Goal: Find specific page/section: Find specific page/section

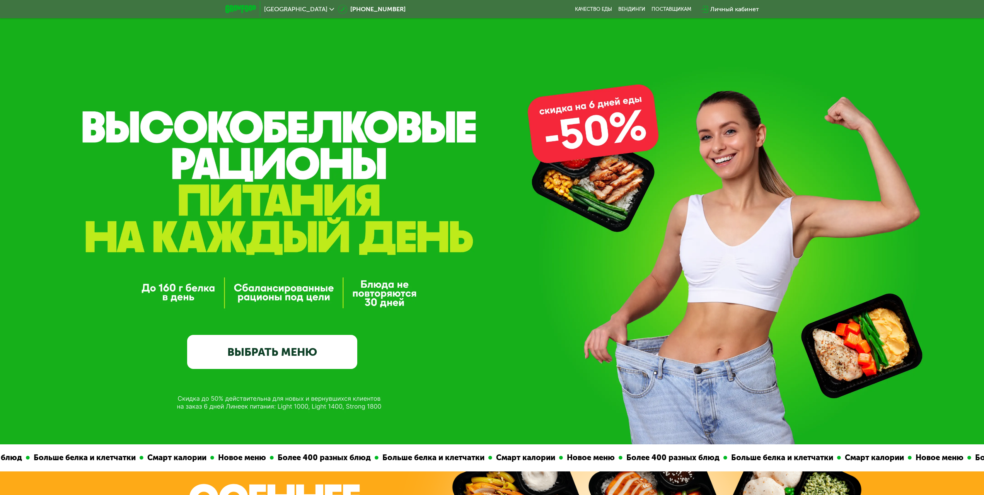
click at [485, 264] on div "GrowFood — доставка правильного питания ВЫБРАТЬ МЕНЮ" at bounding box center [492, 263] width 984 height 212
click at [280, 7] on span "Москва" at bounding box center [295, 9] width 63 height 6
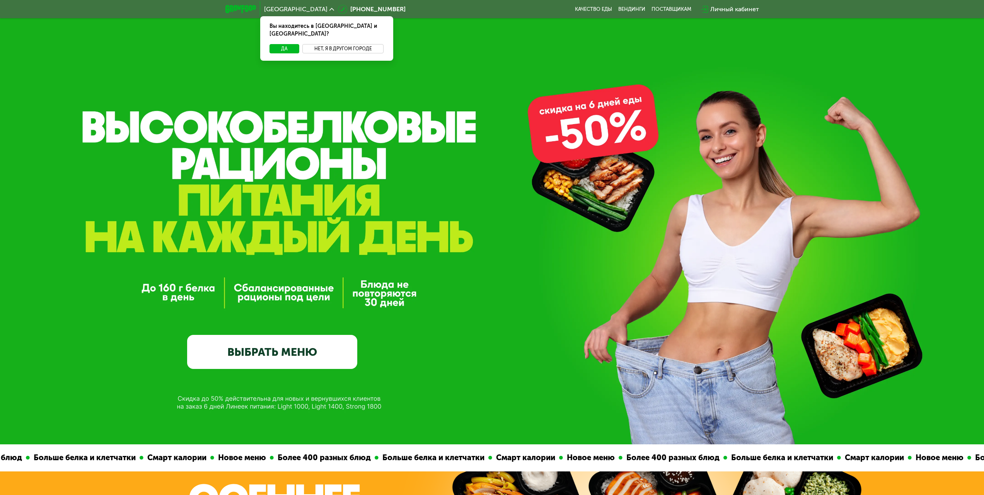
click at [326, 44] on button "Нет, я в другом городе" at bounding box center [343, 48] width 82 height 9
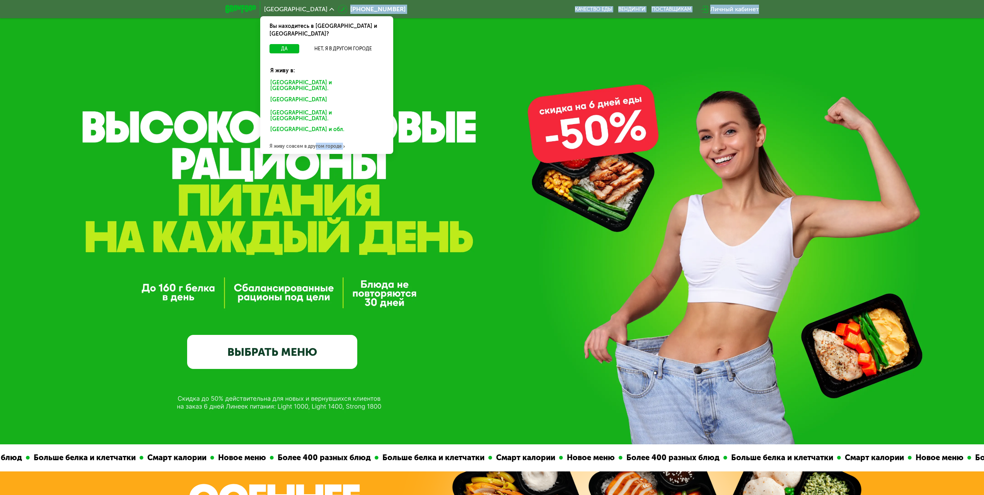
drag, startPoint x: 313, startPoint y: 129, endPoint x: 509, endPoint y: 245, distance: 227.8
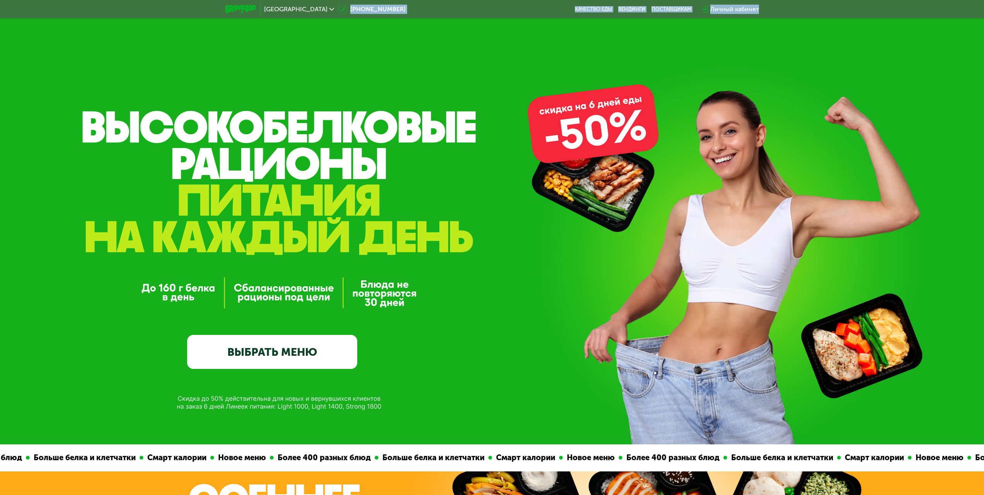
click at [510, 256] on div "GrowFood — доставка правильного питания ВЫБРАТЬ МЕНЮ" at bounding box center [492, 263] width 984 height 212
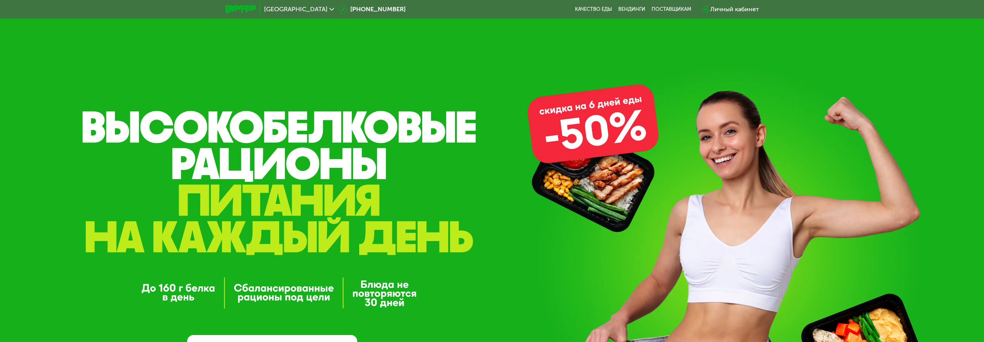
click at [449, 341] on div "GrowFood — доставка правильного питания ВЫБРАТЬ МЕНЮ" at bounding box center [492, 263] width 984 height 212
drag, startPoint x: 451, startPoint y: 341, endPoint x: 452, endPoint y: 314, distance: 27.1
click at [452, 314] on div "GrowFood — доставка правильного питания ВЫБРАТЬ МЕНЮ" at bounding box center [492, 263] width 984 height 212
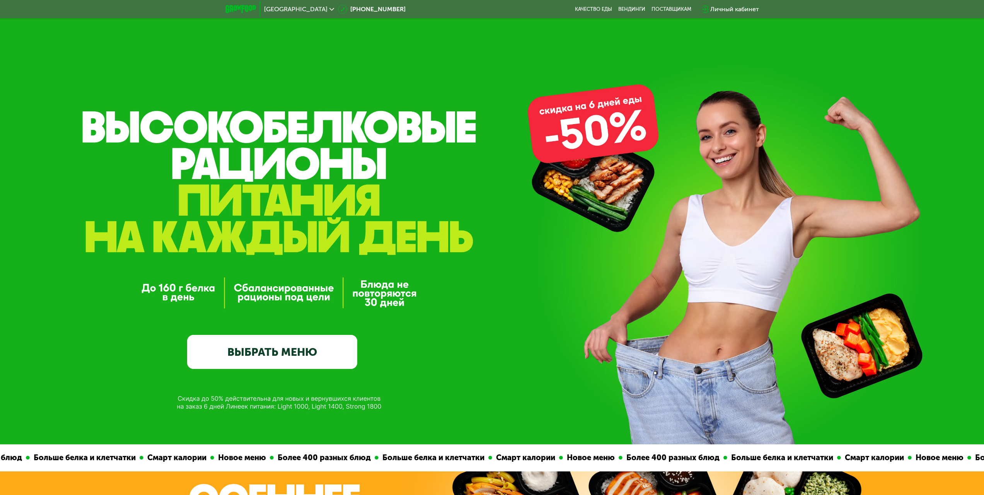
click at [329, 8] on icon at bounding box center [331, 9] width 5 height 5
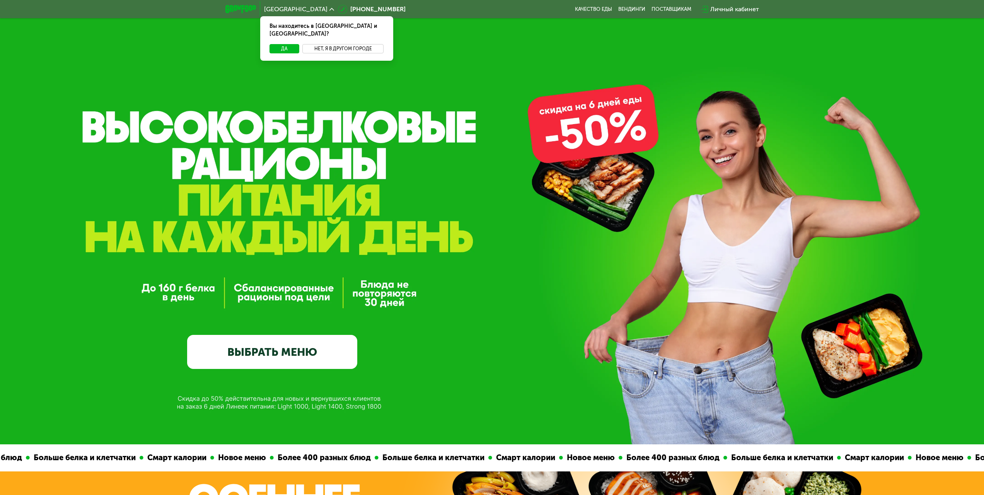
click at [339, 44] on button "Нет, я в другом городе" at bounding box center [343, 48] width 82 height 9
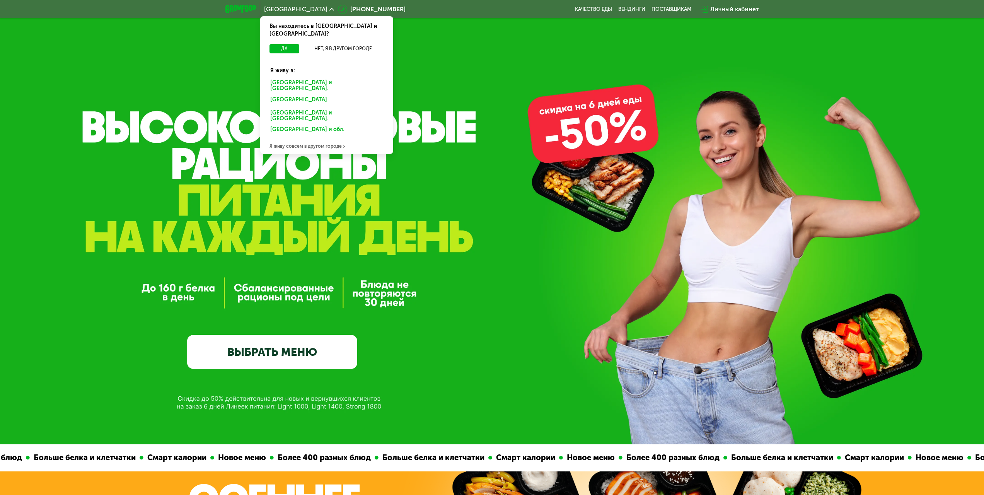
click at [305, 78] on div "Санкт-Петербурге и обл." at bounding box center [327, 86] width 124 height 16
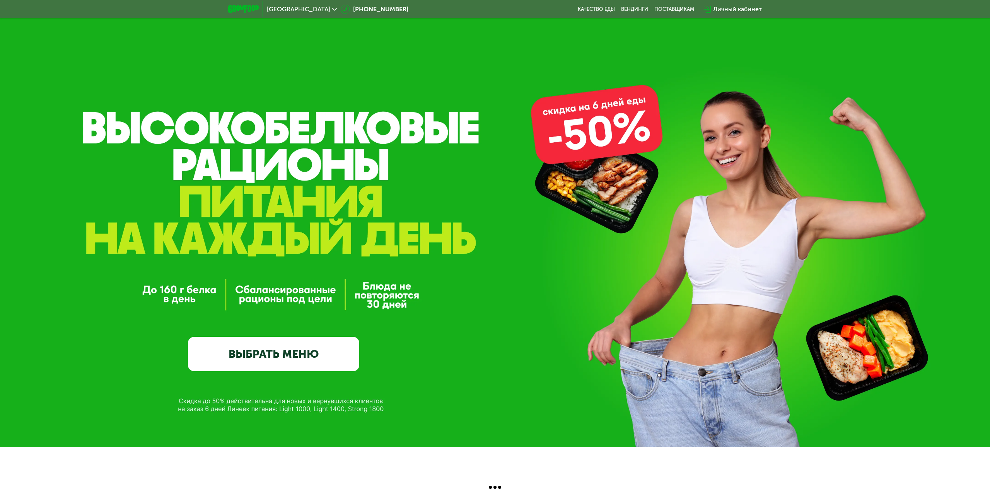
click at [332, 10] on icon at bounding box center [334, 9] width 5 height 5
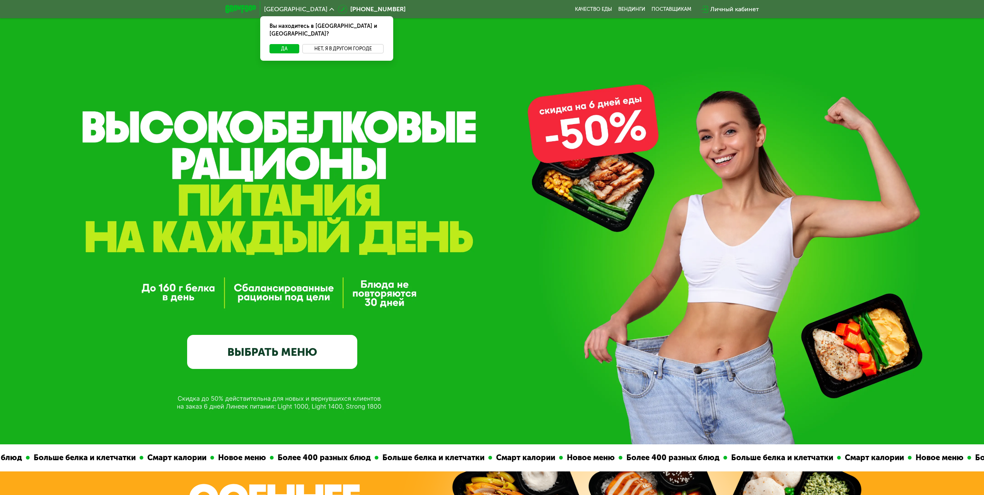
click at [326, 44] on button "Нет, я в другом городе" at bounding box center [343, 48] width 82 height 9
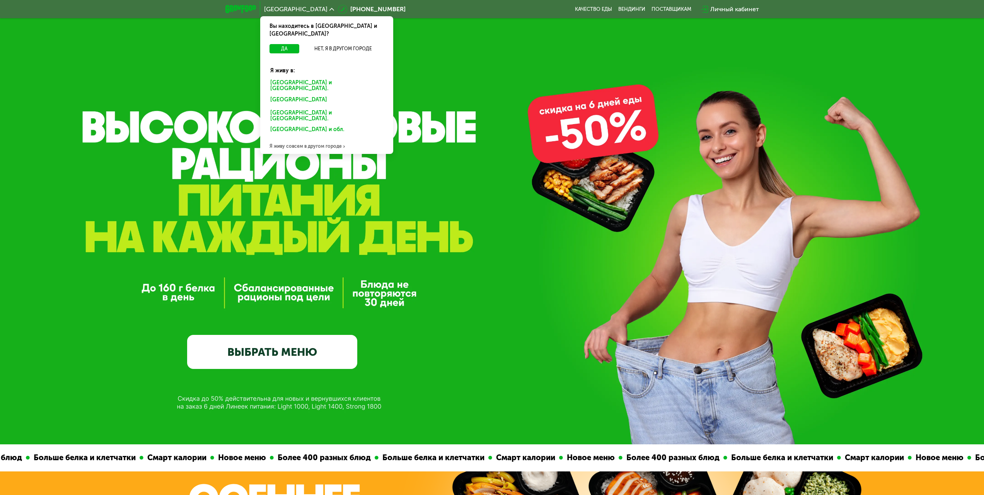
click at [284, 78] on div "Москве и обл." at bounding box center [327, 86] width 124 height 16
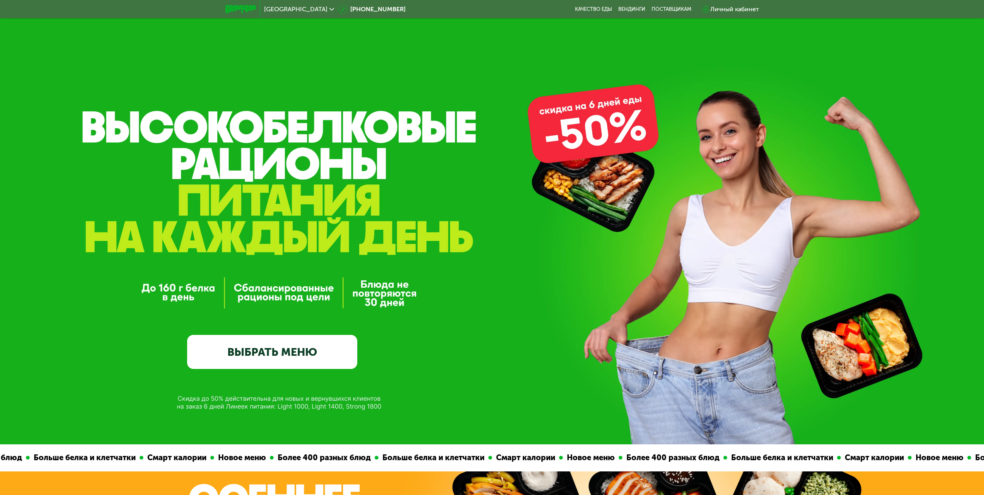
click at [293, 5] on div "[GEOGRAPHIC_DATA]" at bounding box center [299, 9] width 78 height 14
click at [293, 9] on div "[GEOGRAPHIC_DATA]" at bounding box center [299, 9] width 78 height 14
click at [287, 9] on div "[GEOGRAPHIC_DATA]" at bounding box center [299, 9] width 70 height 6
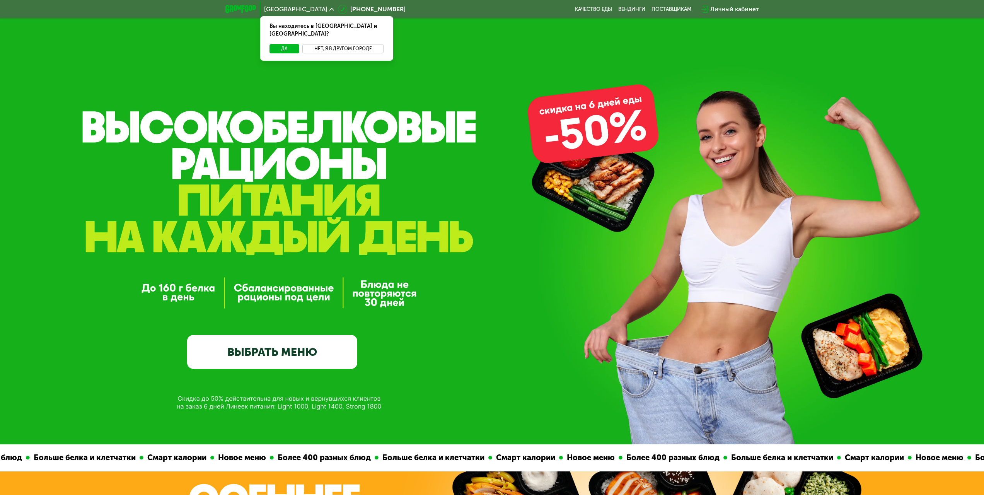
click at [333, 44] on button "Нет, я в другом городе" at bounding box center [343, 48] width 82 height 9
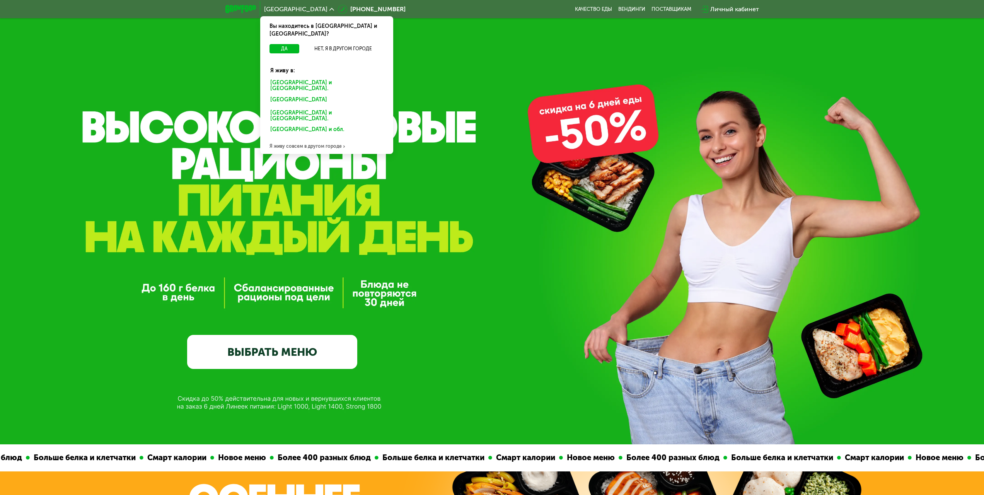
click at [284, 124] on div "[GEOGRAPHIC_DATA] и обл." at bounding box center [325, 130] width 121 height 12
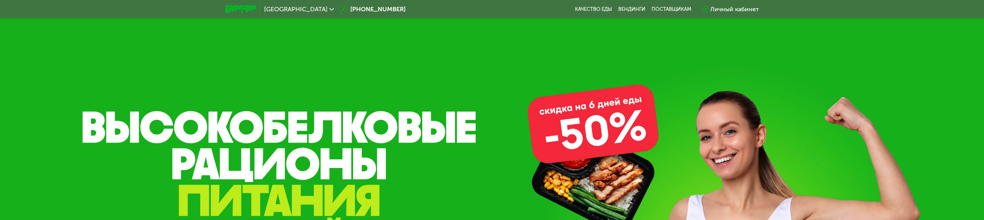
click at [286, 9] on div "Москва" at bounding box center [299, 9] width 70 height 6
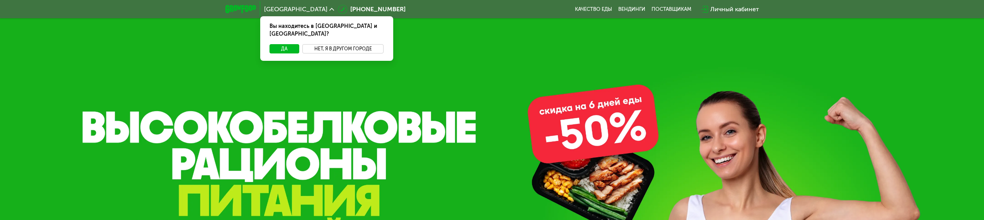
click at [325, 44] on button "Нет, я в другом городе" at bounding box center [343, 48] width 82 height 9
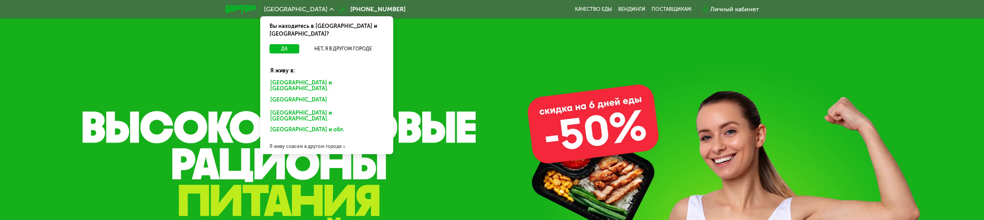
click at [310, 124] on div "Воронеже и обл." at bounding box center [325, 130] width 121 height 12
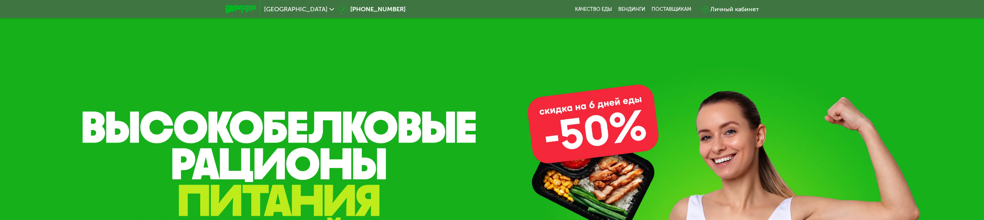
click at [329, 10] on icon at bounding box center [331, 9] width 5 height 5
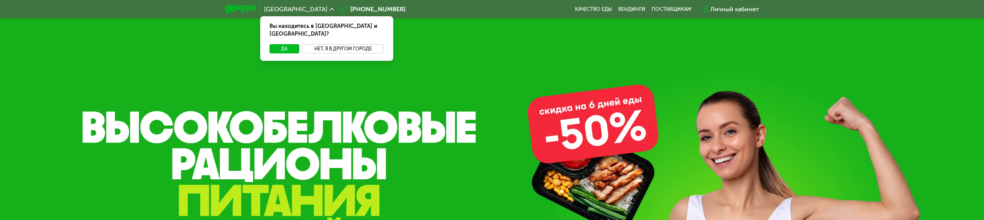
click at [330, 44] on button "Нет, я в другом городе" at bounding box center [343, 48] width 82 height 9
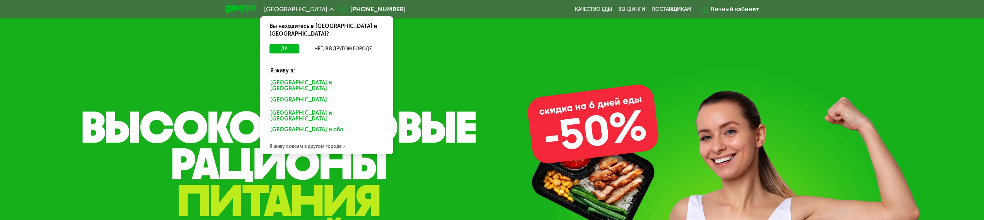
click at [301, 124] on div "[GEOGRAPHIC_DATA] и обл." at bounding box center [325, 130] width 121 height 12
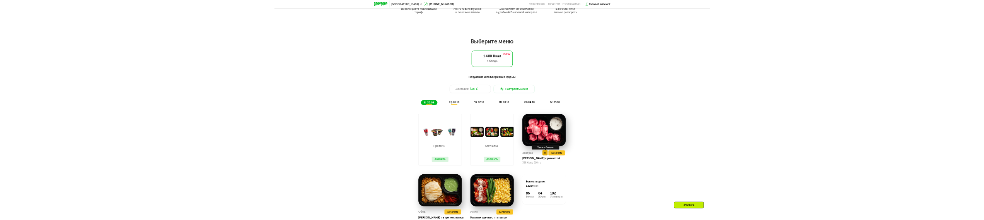
scroll to position [464, 0]
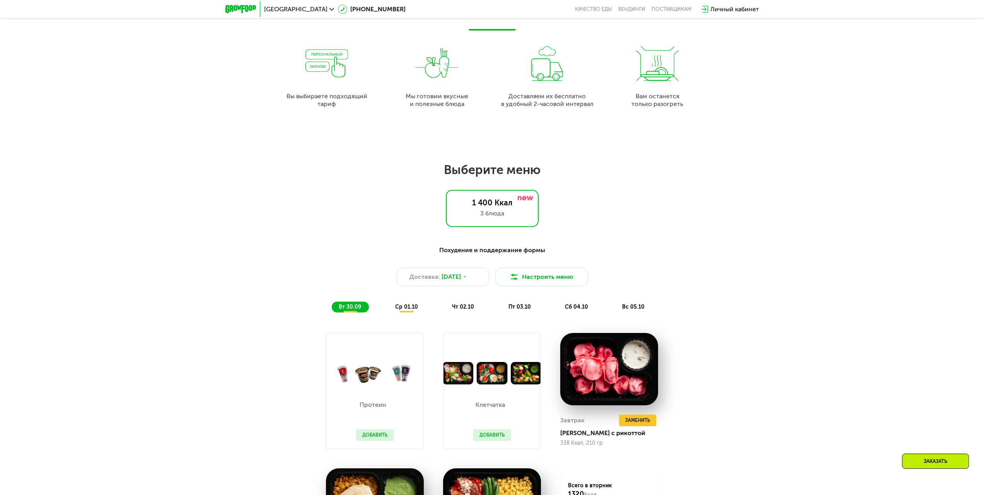
click at [329, 9] on icon at bounding box center [331, 9] width 5 height 5
click at [323, 44] on button "Нет, я в другом городе" at bounding box center [343, 48] width 82 height 9
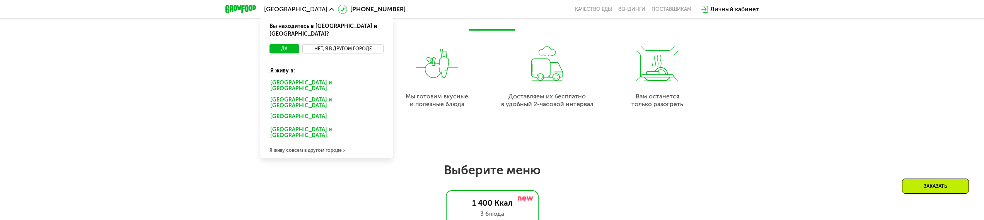
click at [351, 44] on button "Нет, я в другом городе" at bounding box center [343, 48] width 82 height 9
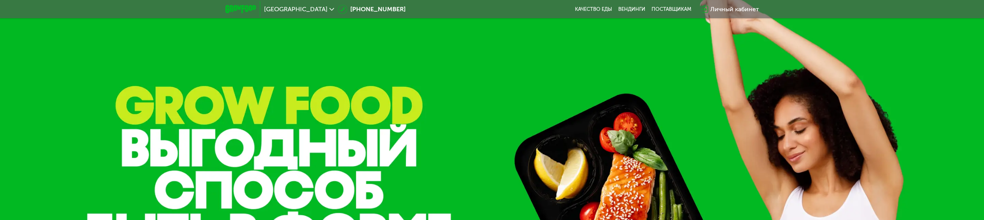
click at [329, 10] on icon at bounding box center [331, 9] width 5 height 5
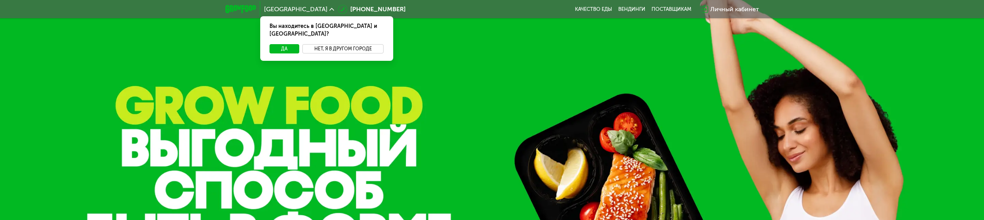
click at [324, 44] on button "Нет, я в другом городе" at bounding box center [343, 48] width 82 height 9
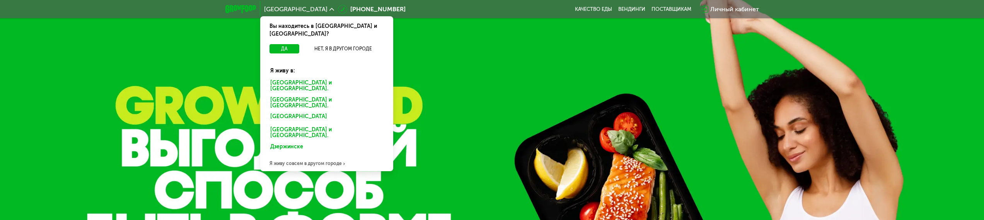
click at [285, 141] on div "Дзержинске" at bounding box center [327, 147] width 124 height 12
